Goal: Task Accomplishment & Management: Use online tool/utility

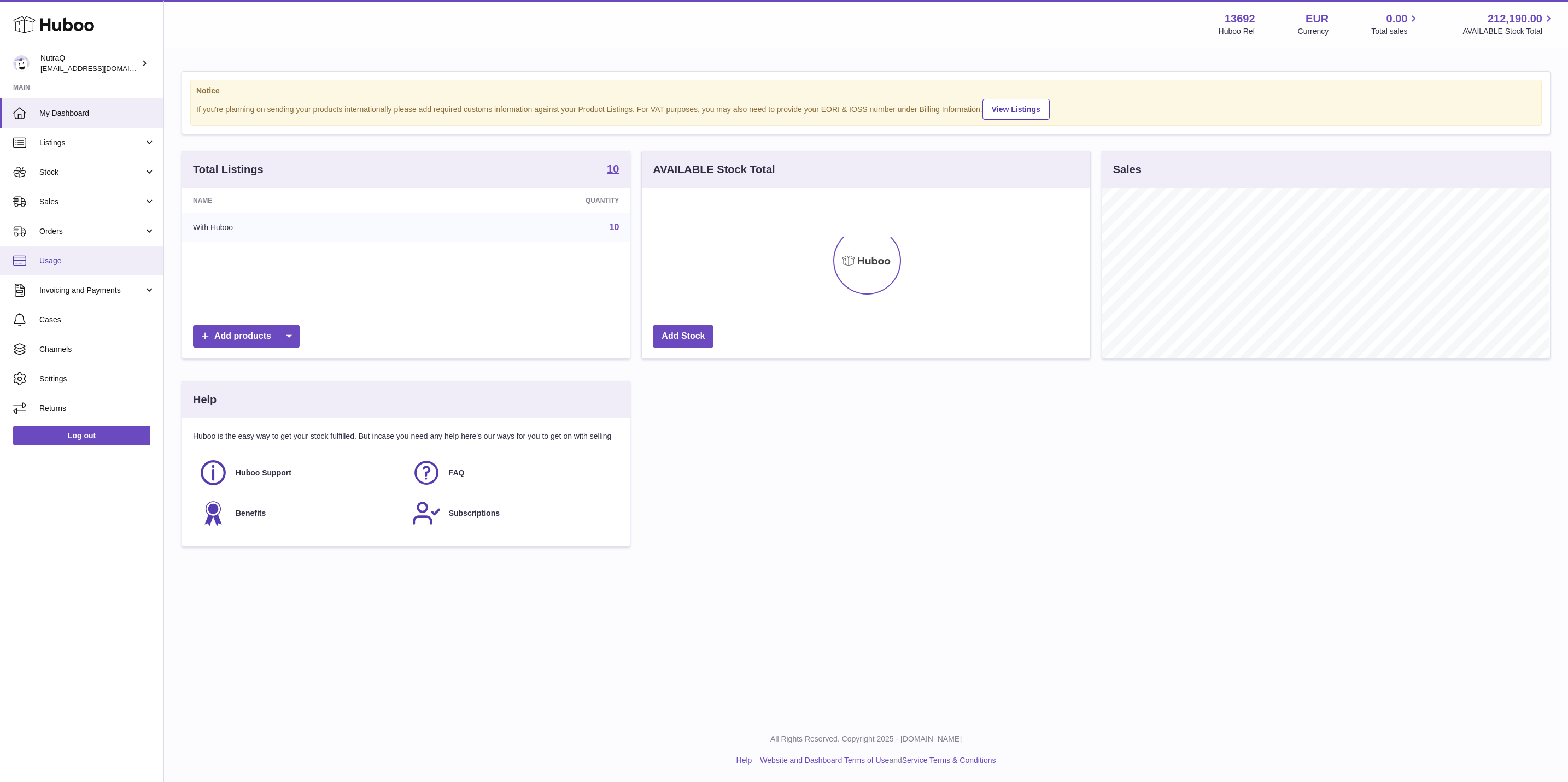
scroll to position [170, 447]
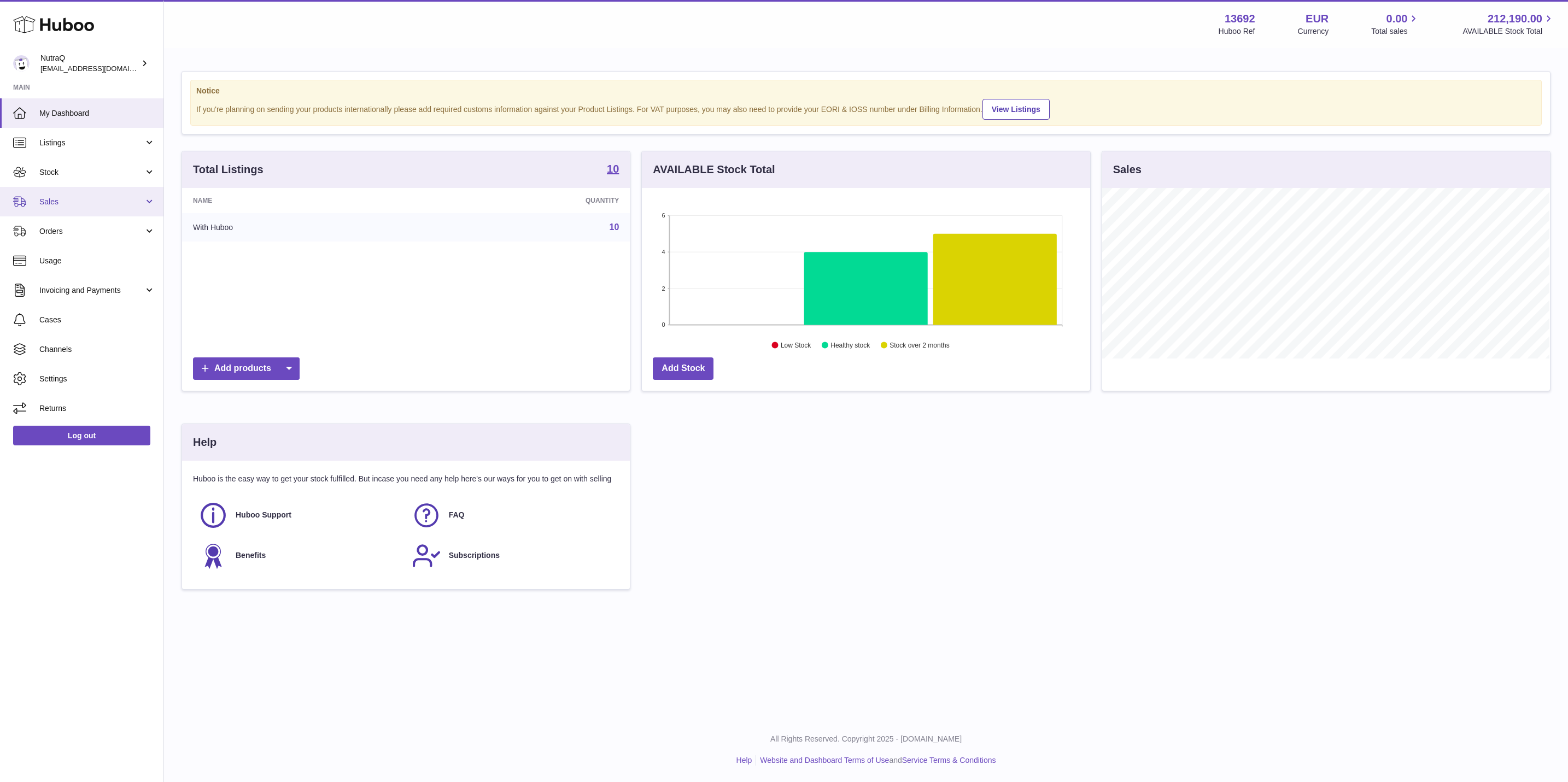
click at [73, 201] on span "Sales" at bounding box center [91, 202] width 105 height 10
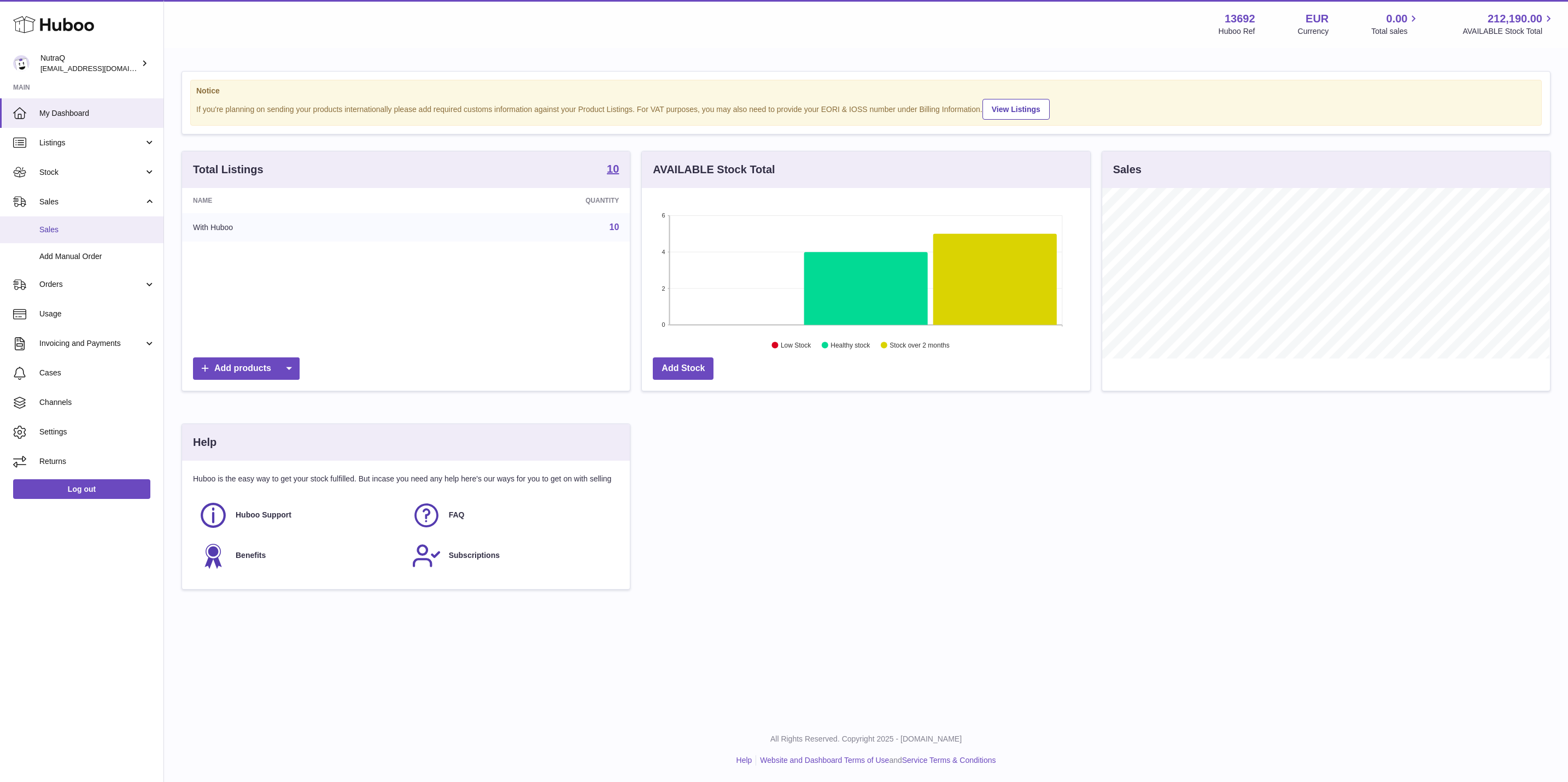
click at [58, 228] on span "Sales" at bounding box center [97, 230] width 116 height 10
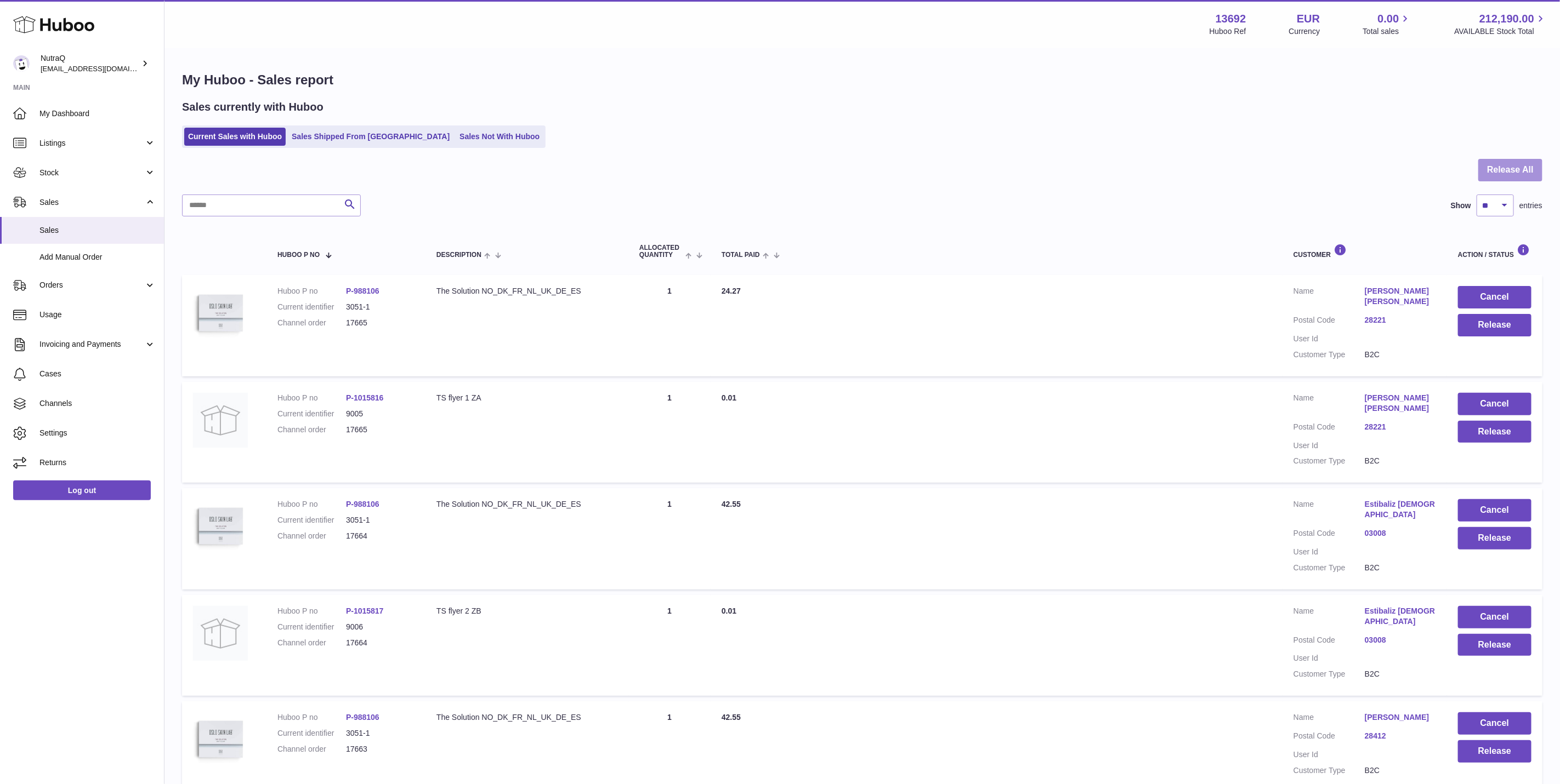
click at [1522, 165] on button "Release All" at bounding box center [1510, 170] width 64 height 22
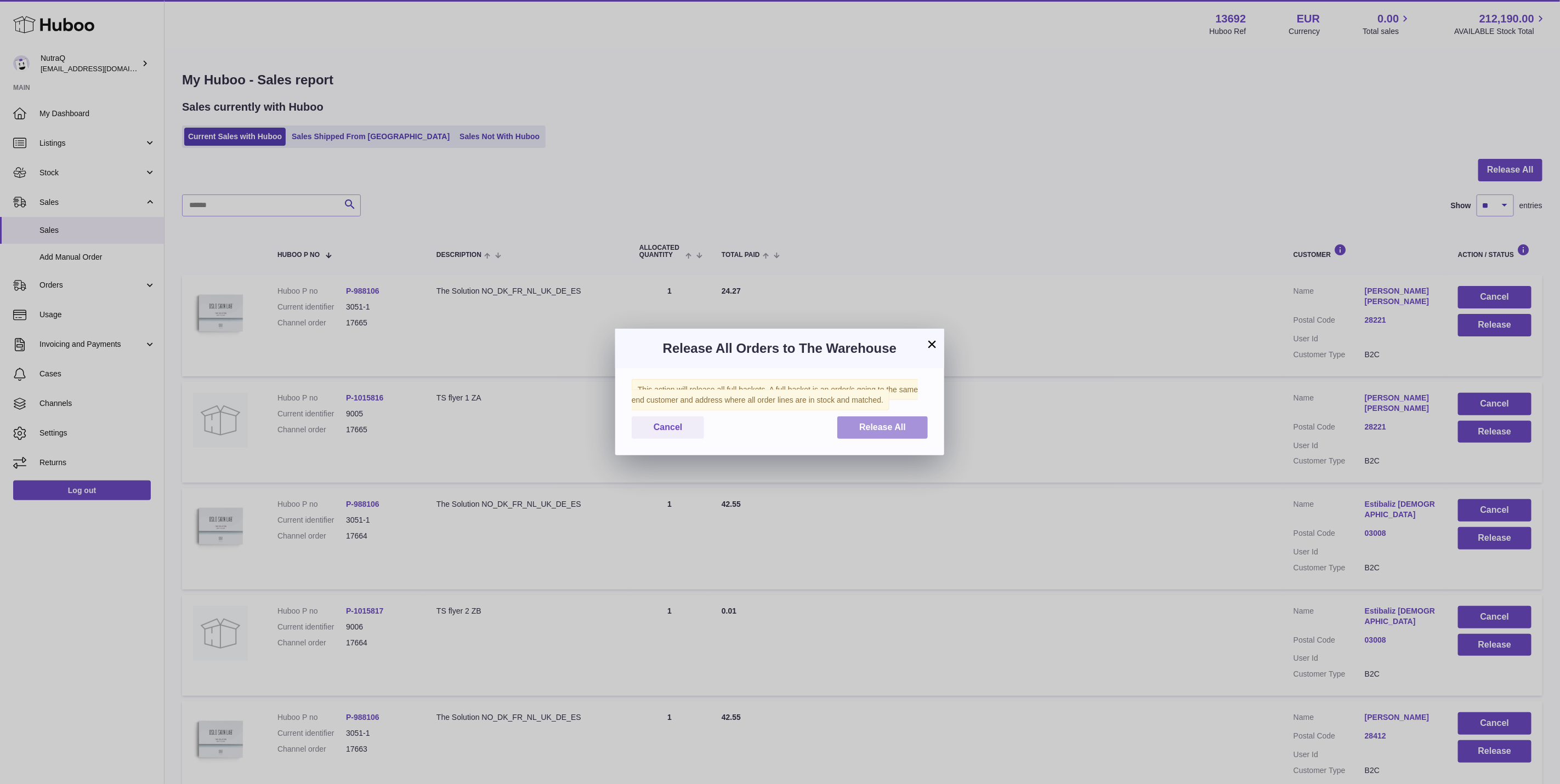
click at [861, 429] on span "Release All" at bounding box center [882, 427] width 46 height 10
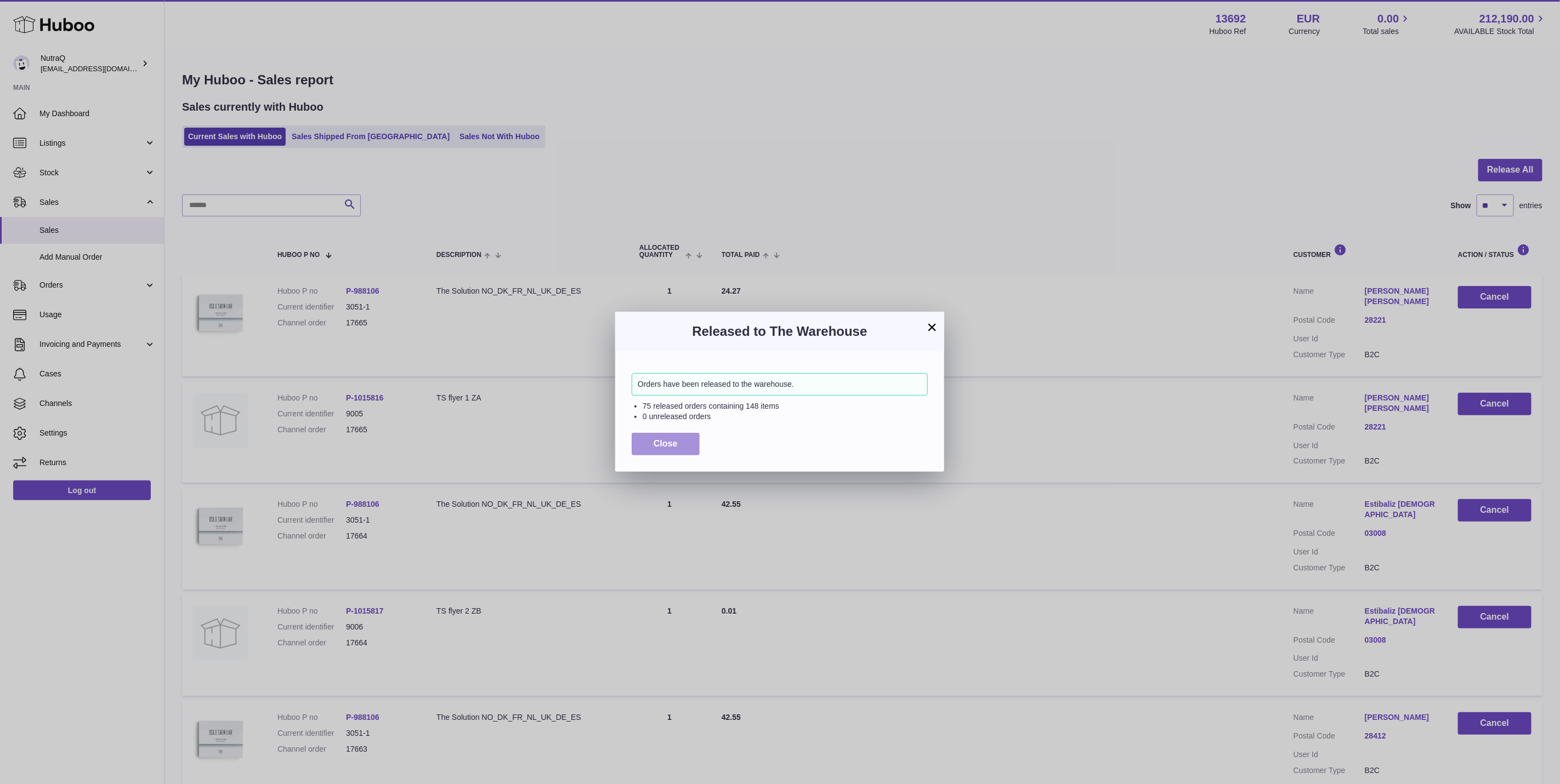
click at [669, 446] on span "Close" at bounding box center [666, 443] width 24 height 10
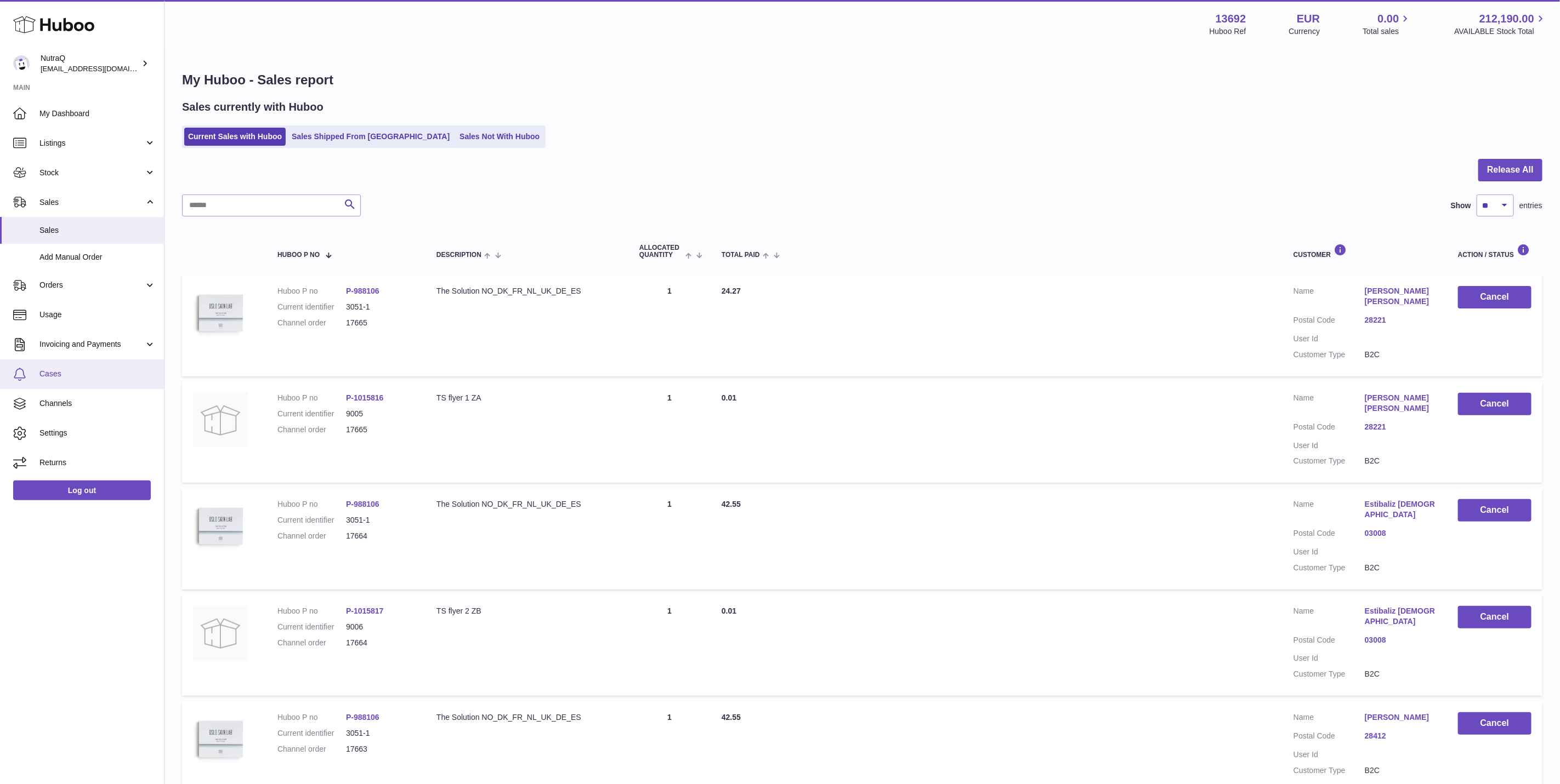
click at [121, 372] on span "Cases" at bounding box center [97, 374] width 116 height 10
